Goal: Task Accomplishment & Management: Manage account settings

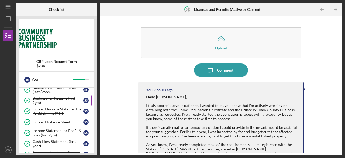
scroll to position [81, 0]
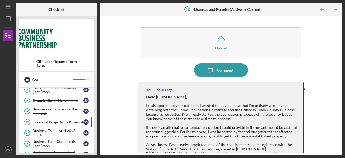
click at [45, 120] on div "Financial Projections (2 years)" at bounding box center [58, 122] width 51 height 4
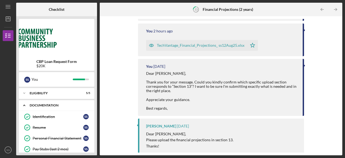
click at [24, 107] on icon "Icon/Expander" at bounding box center [24, 105] width 11 height 11
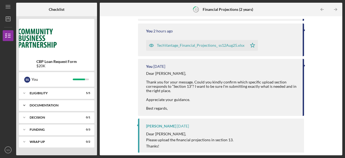
click at [25, 106] on icon "Icon/Expander" at bounding box center [24, 105] width 11 height 11
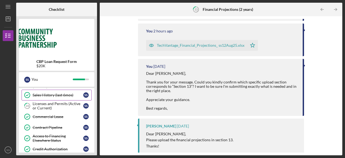
scroll to position [243, 0]
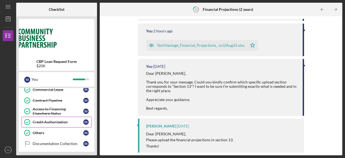
click at [59, 120] on div "Credit Authorization" at bounding box center [58, 122] width 51 height 4
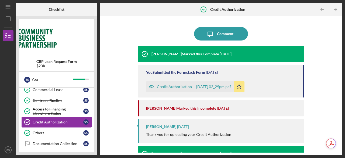
click at [58, 120] on div "Credit Authorization" at bounding box center [58, 122] width 51 height 4
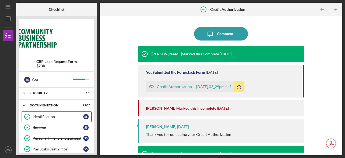
click at [46, 117] on div "Identification" at bounding box center [58, 116] width 51 height 4
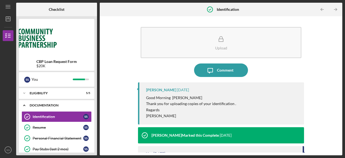
click at [24, 105] on icon "Icon/Expander" at bounding box center [24, 105] width 11 height 11
